Goal: Information Seeking & Learning: Learn about a topic

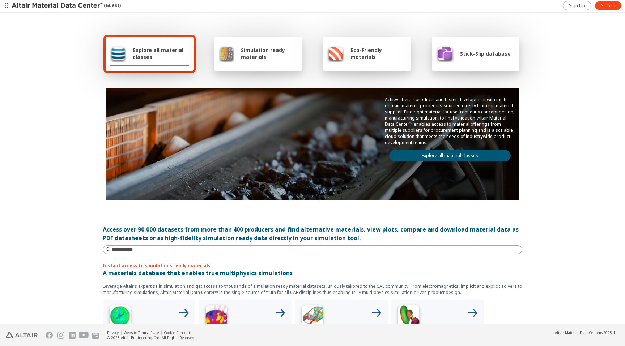
click at [165, 56] on span "Explore all material classes" at bounding box center [161, 54] width 56 height 14
click at [432, 151] on link "Explore all material classes" at bounding box center [449, 156] width 121 height 12
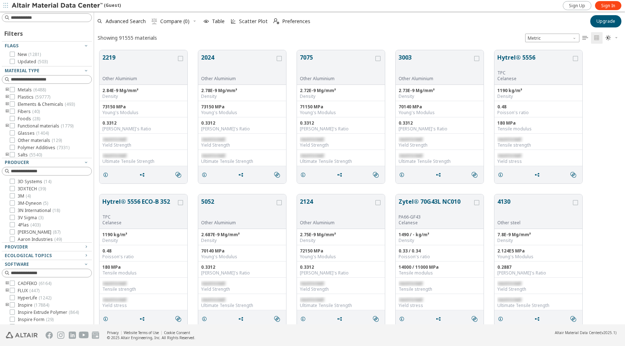
scroll to position [280, 531]
click at [13, 96] on icon at bounding box center [12, 96] width 5 height 5
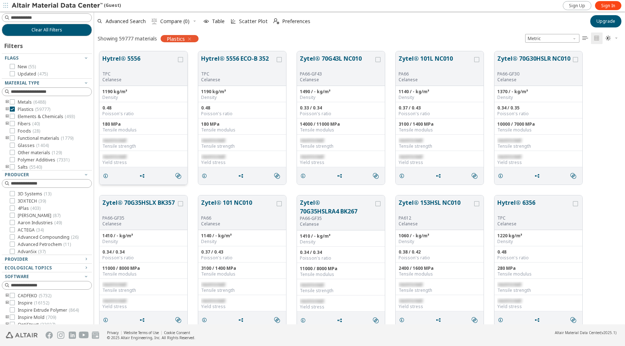
click at [130, 60] on button "Hytrel® 5556" at bounding box center [139, 62] width 74 height 17
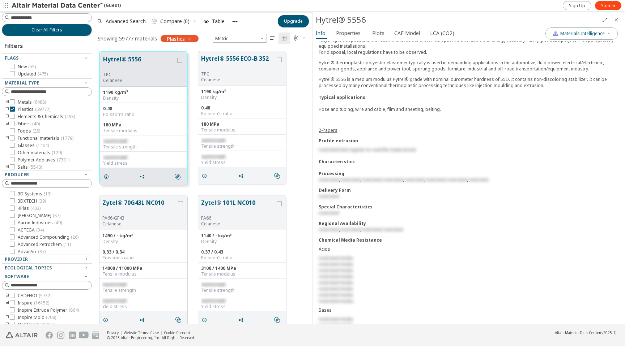
scroll to position [271, 0]
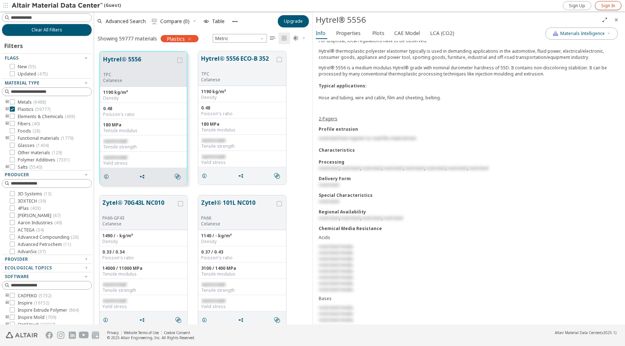
click at [613, 5] on span "Sign In" at bounding box center [608, 6] width 14 height 6
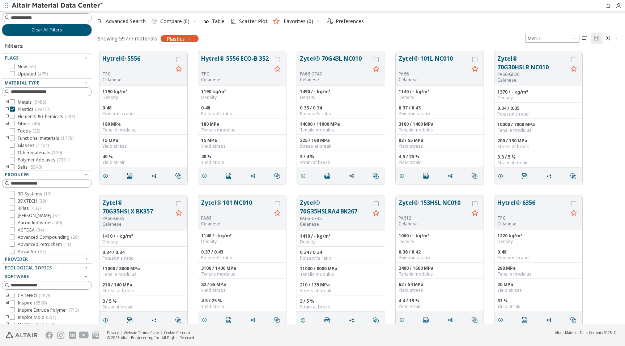
scroll to position [279, 531]
click at [129, 60] on button "Hytrel® 5556" at bounding box center [137, 62] width 70 height 17
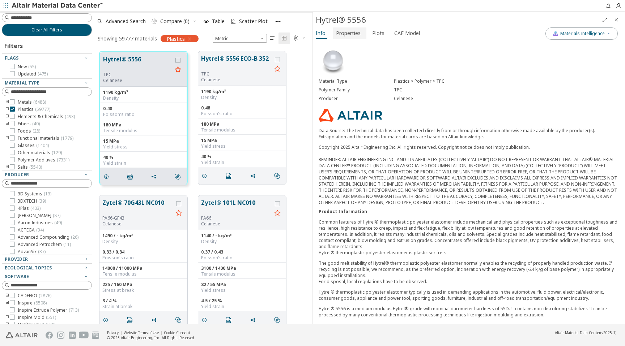
click at [340, 34] on span "Properties" at bounding box center [348, 33] width 25 height 12
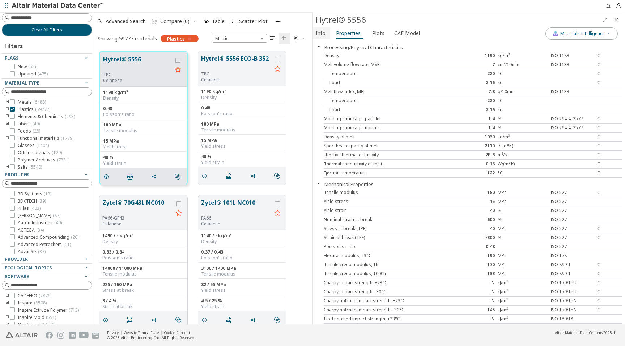
click at [320, 34] on span "Info" at bounding box center [321, 33] width 10 height 12
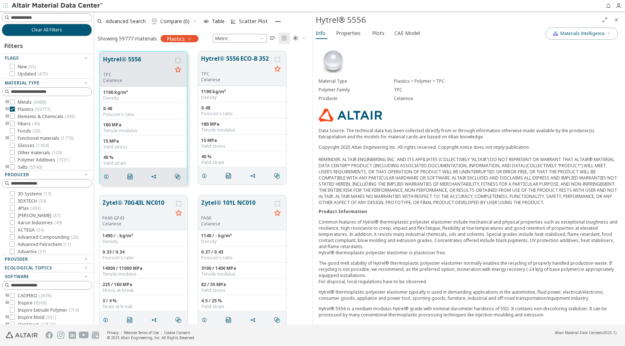
drag, startPoint x: 393, startPoint y: 81, endPoint x: 445, endPoint y: 81, distance: 51.7
click at [444, 81] on div "Material Type Plastics > Polymer > TPC" at bounding box center [468, 81] width 300 height 9
click at [6, 108] on icon "toogle group" at bounding box center [7, 110] width 5 height 6
click at [17, 116] on icon "toogle group" at bounding box center [18, 117] width 5 height 6
click at [35, 130] on icon at bounding box center [33, 130] width 5 height 5
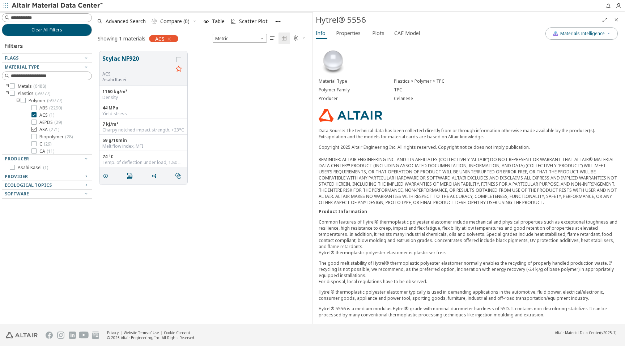
click at [34, 130] on icon at bounding box center [33, 129] width 5 height 5
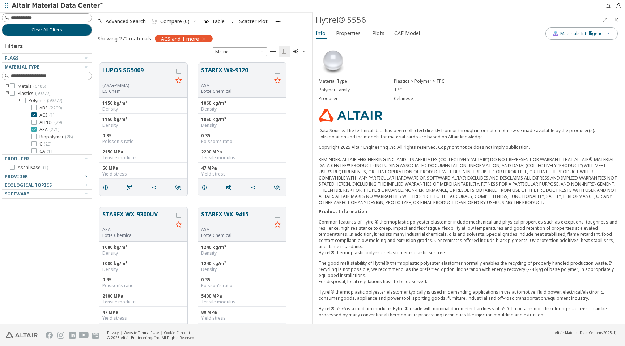
scroll to position [267, 218]
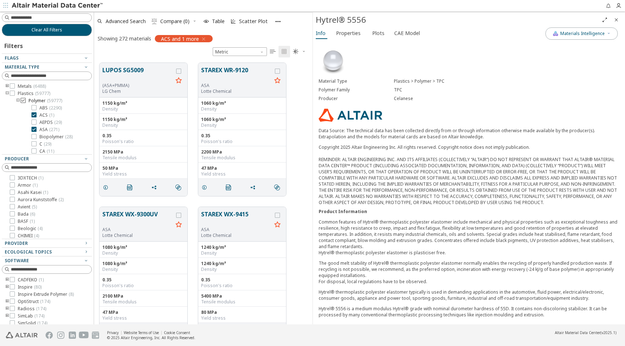
click at [24, 100] on icon at bounding box center [23, 100] width 5 height 5
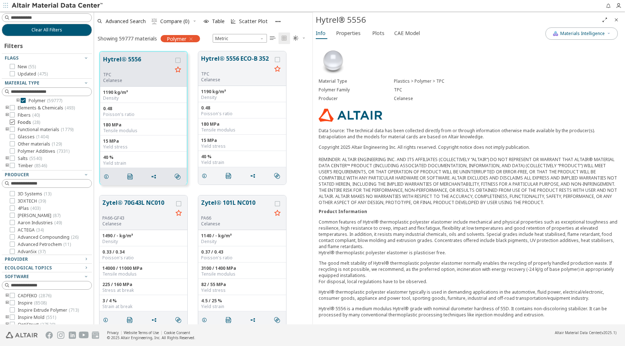
scroll to position [2, 0]
click at [17, 114] on icon "toogle group" at bounding box center [18, 115] width 5 height 6
click at [32, 134] on icon at bounding box center [33, 134] width 5 height 5
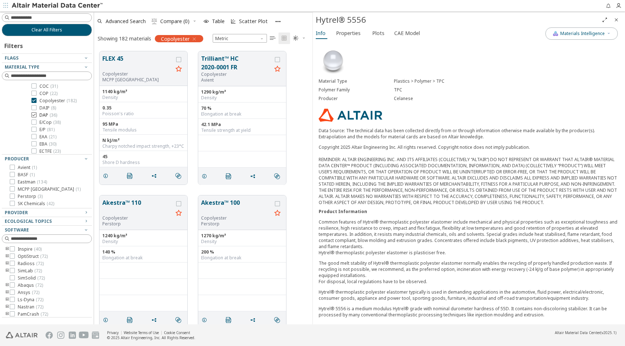
scroll to position [95, 0]
click at [35, 131] on label "E/P ( 81 )" at bounding box center [42, 129] width 23 height 6
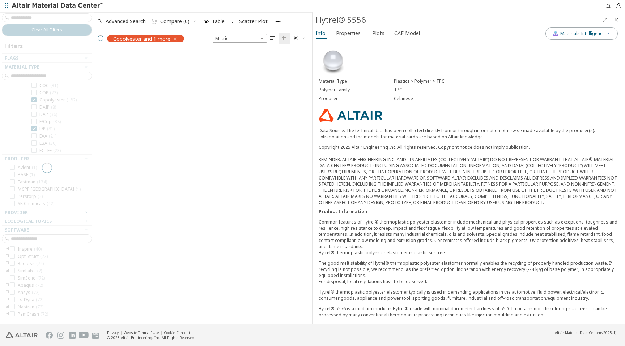
scroll to position [267, 218]
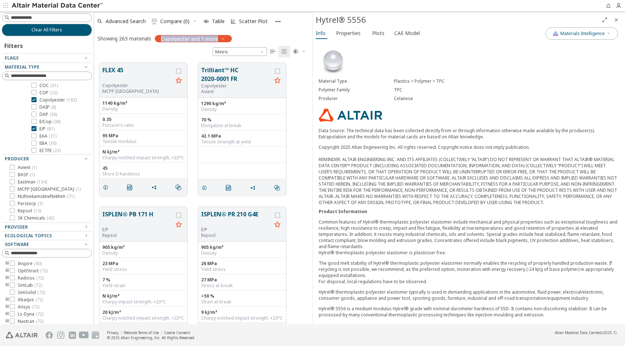
drag, startPoint x: 163, startPoint y: 39, endPoint x: 217, endPoint y: 39, distance: 54.6
click at [217, 39] on span "Copolyester and 1 more" at bounding box center [189, 38] width 57 height 7
drag, startPoint x: 217, startPoint y: 39, endPoint x: 200, endPoint y: 39, distance: 17.0
click at [216, 39] on span "Copolyester and 1 more" at bounding box center [189, 38] width 57 height 7
click at [164, 38] on span "Copolyester and 1 more" at bounding box center [189, 38] width 57 height 7
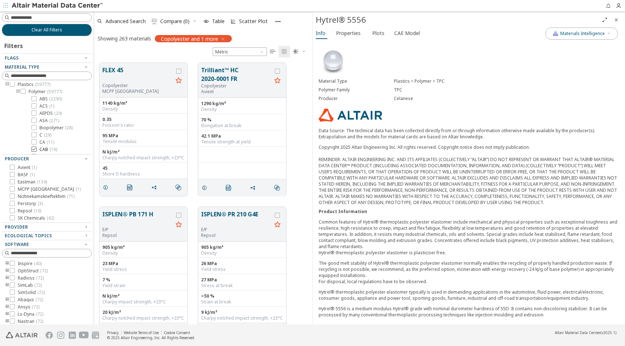
scroll to position [0, 0]
click at [613, 21] on icon "Close" at bounding box center [616, 20] width 6 height 6
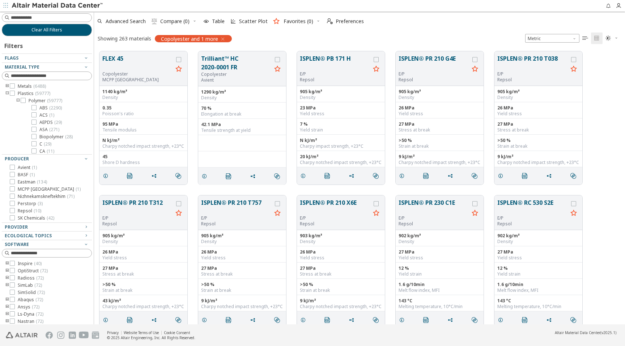
click at [6, 93] on icon "toogle group" at bounding box center [7, 94] width 5 height 6
click at [8, 107] on icon "toogle group" at bounding box center [7, 108] width 5 height 6
click at [24, 123] on icon at bounding box center [23, 122] width 5 height 5
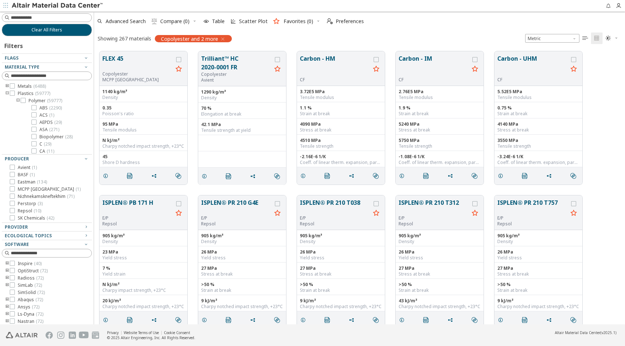
click at [7, 93] on icon "toogle group" at bounding box center [7, 94] width 5 height 6
click at [6, 85] on icon "toogle group" at bounding box center [7, 86] width 5 height 6
click at [24, 92] on icon at bounding box center [23, 93] width 5 height 5
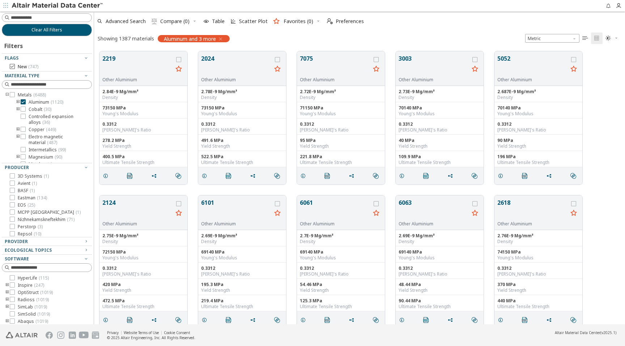
click at [13, 65] on icon at bounding box center [12, 66] width 5 height 5
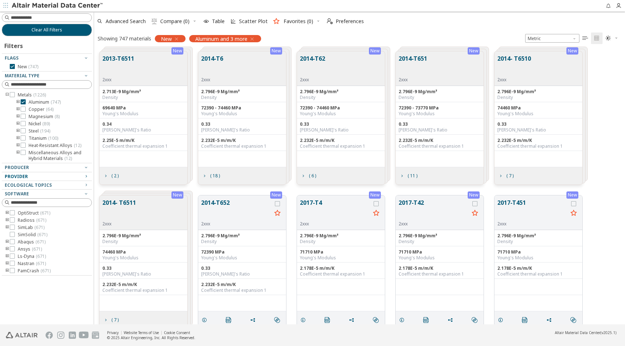
click at [85, 176] on icon "button" at bounding box center [86, 176] width 6 height 6
click at [13, 186] on div at bounding box center [45, 188] width 86 height 4
click at [12, 184] on icon at bounding box center [12, 185] width 5 height 5
